Goal: Entertainment & Leisure: Consume media (video, audio)

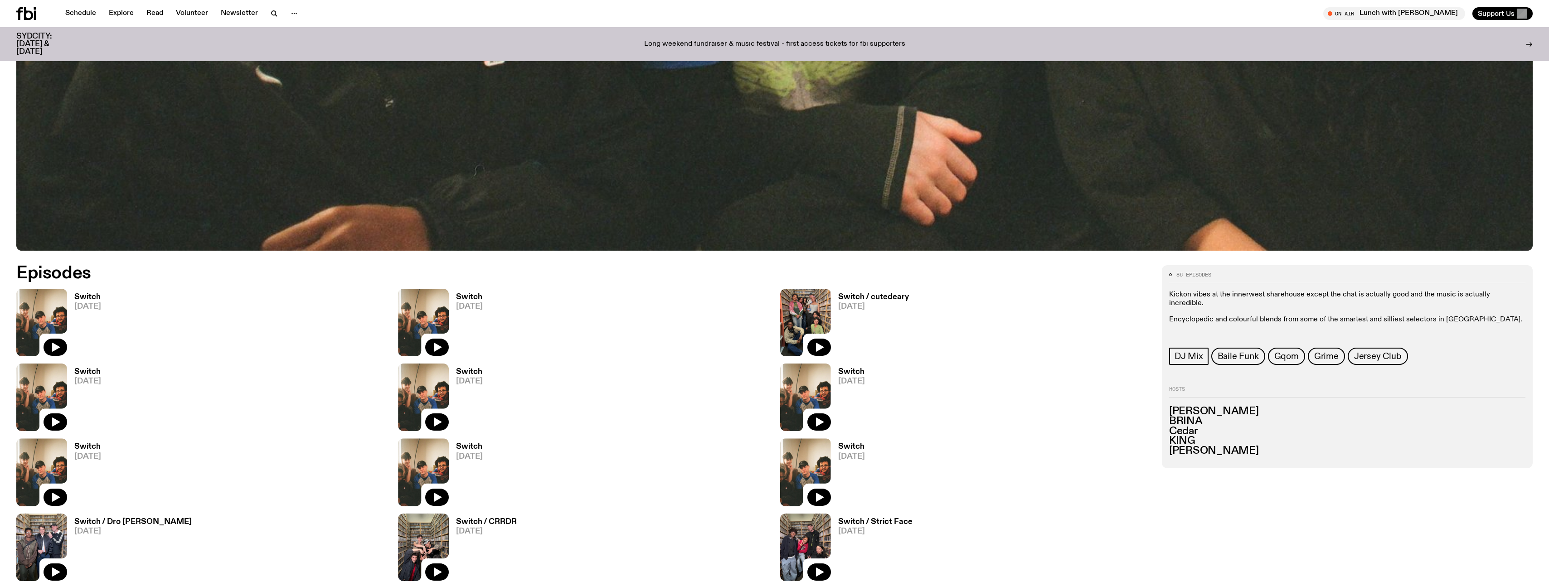
scroll to position [751, 0]
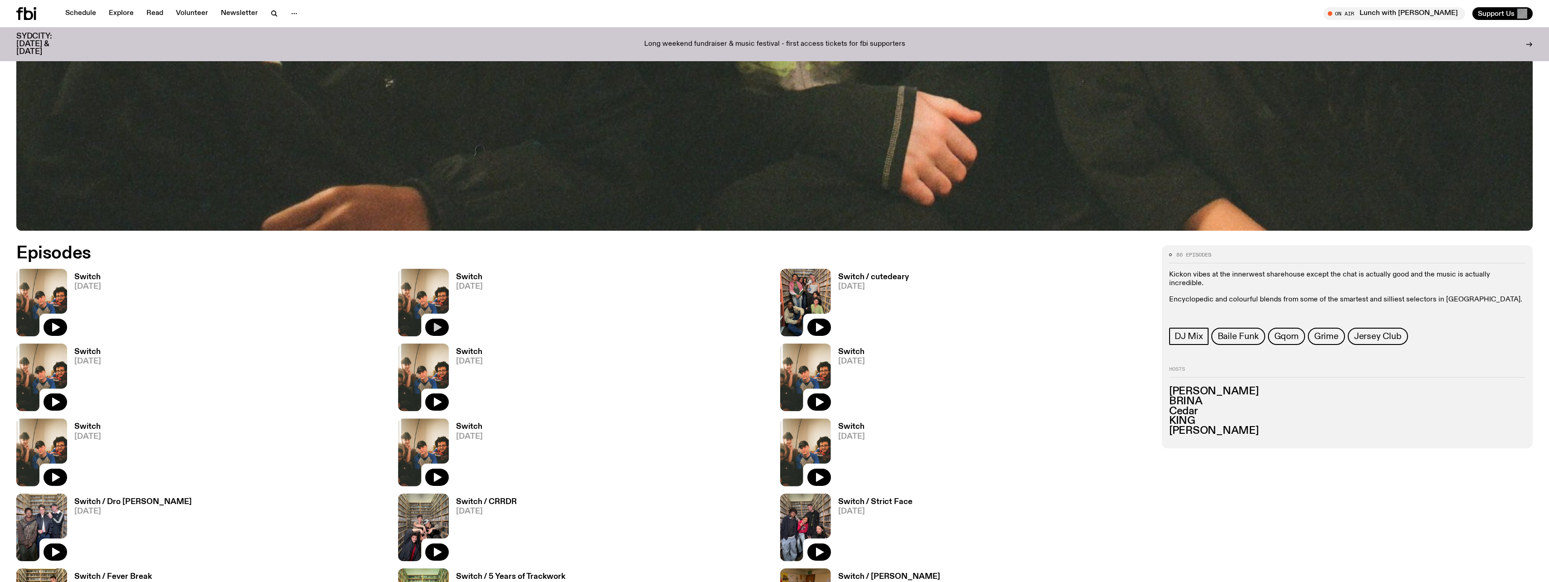
click at [429, 333] on button "button" at bounding box center [437, 327] width 24 height 17
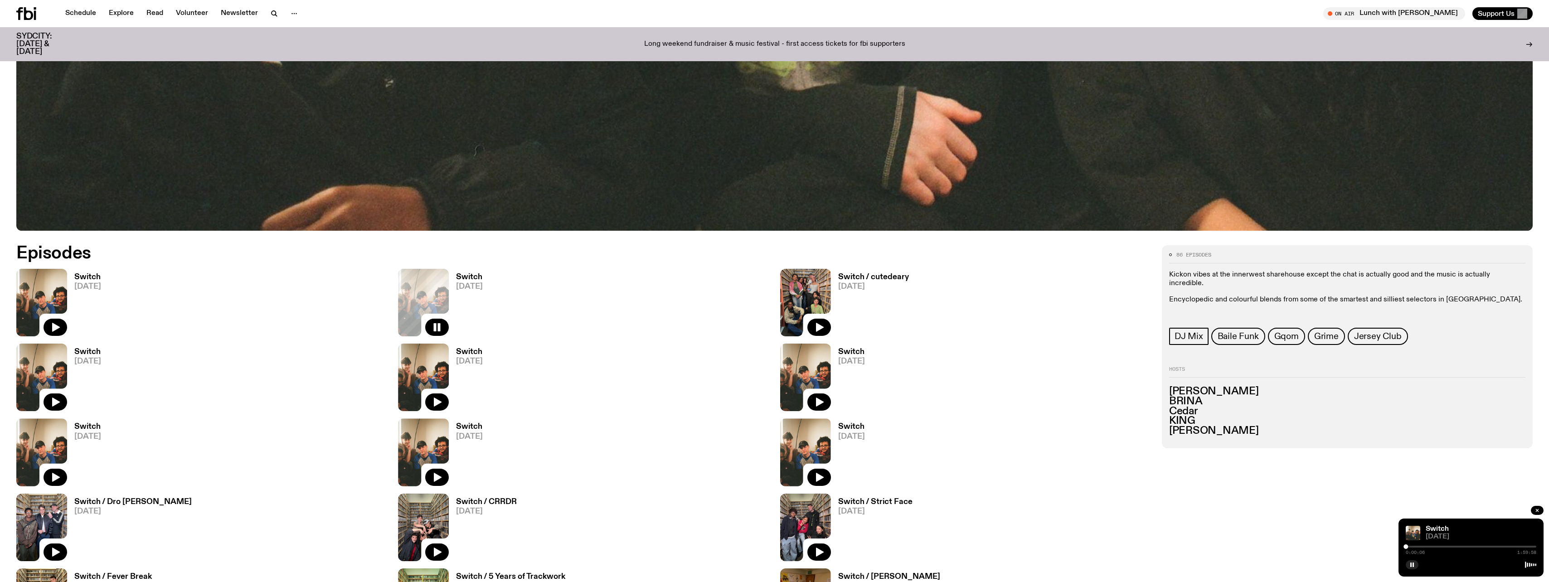
click at [1454, 548] on div "0:00:06 1:59:58" at bounding box center [1471, 549] width 131 height 11
click at [1457, 546] on div at bounding box center [1471, 547] width 131 height 2
click at [1489, 547] on div at bounding box center [1471, 547] width 131 height 2
click at [1497, 547] on div at bounding box center [1471, 547] width 131 height 2
click at [1503, 547] on div at bounding box center [1471, 547] width 131 height 2
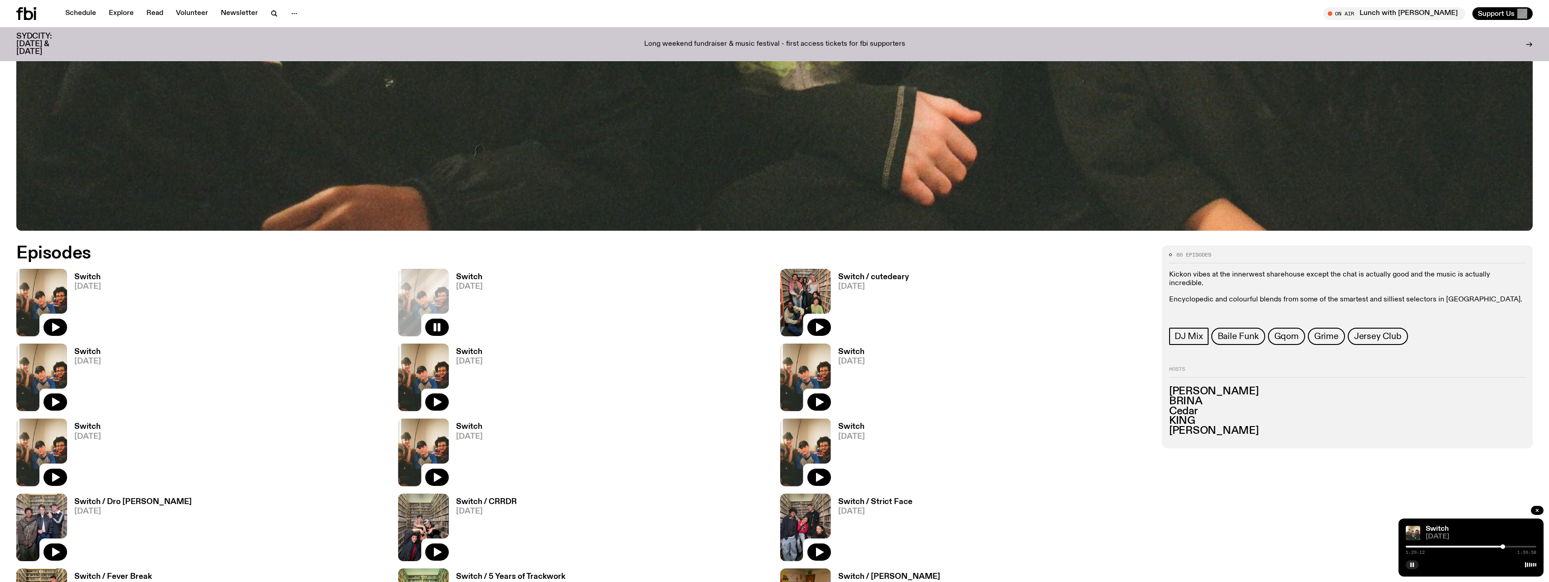
click at [1515, 546] on div at bounding box center [1471, 547] width 131 height 2
click at [1518, 547] on div at bounding box center [1471, 547] width 131 height 2
click at [1523, 547] on div at bounding box center [1471, 547] width 131 height 2
click at [1531, 548] on div "1:47:04 1:59:58" at bounding box center [1471, 549] width 131 height 11
click at [1534, 547] on div at bounding box center [1471, 547] width 131 height 2
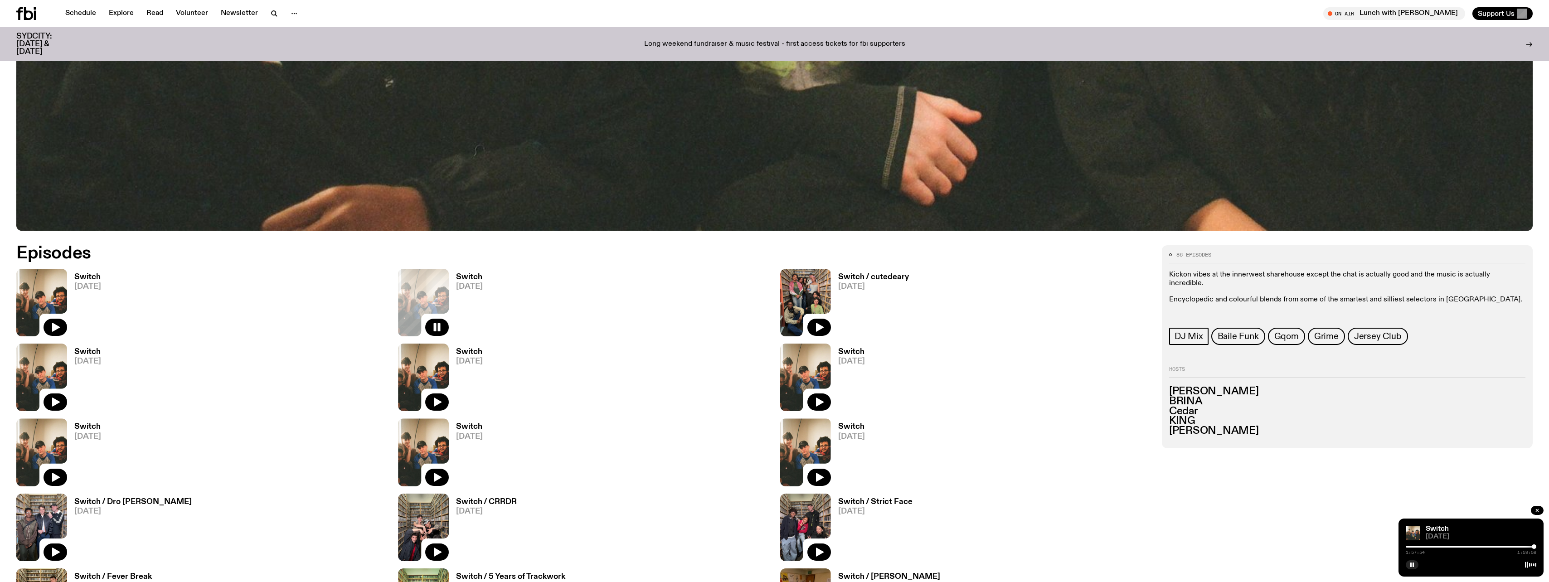
drag, startPoint x: 1534, startPoint y: 547, endPoint x: 1488, endPoint y: 564, distance: 49.0
click at [1488, 564] on div at bounding box center [1471, 564] width 131 height 11
click at [1540, 510] on button "button" at bounding box center [1537, 510] width 13 height 9
